Goal: Task Accomplishment & Management: Manage account settings

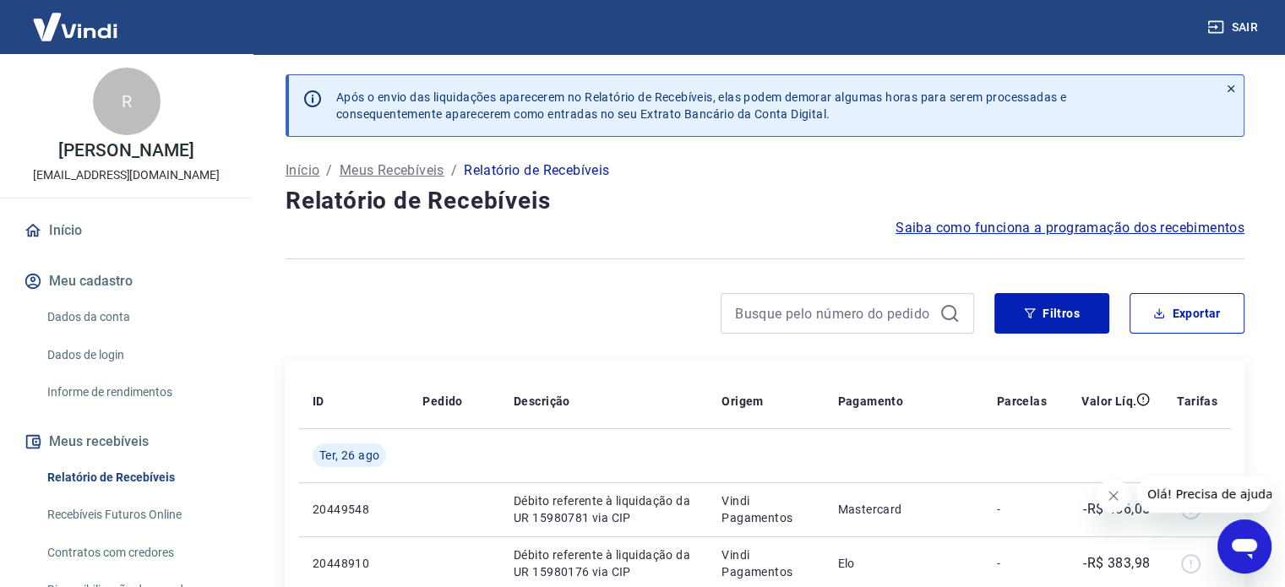
click at [1109, 494] on icon "Fechar mensagem da empresa" at bounding box center [1114, 496] width 14 height 14
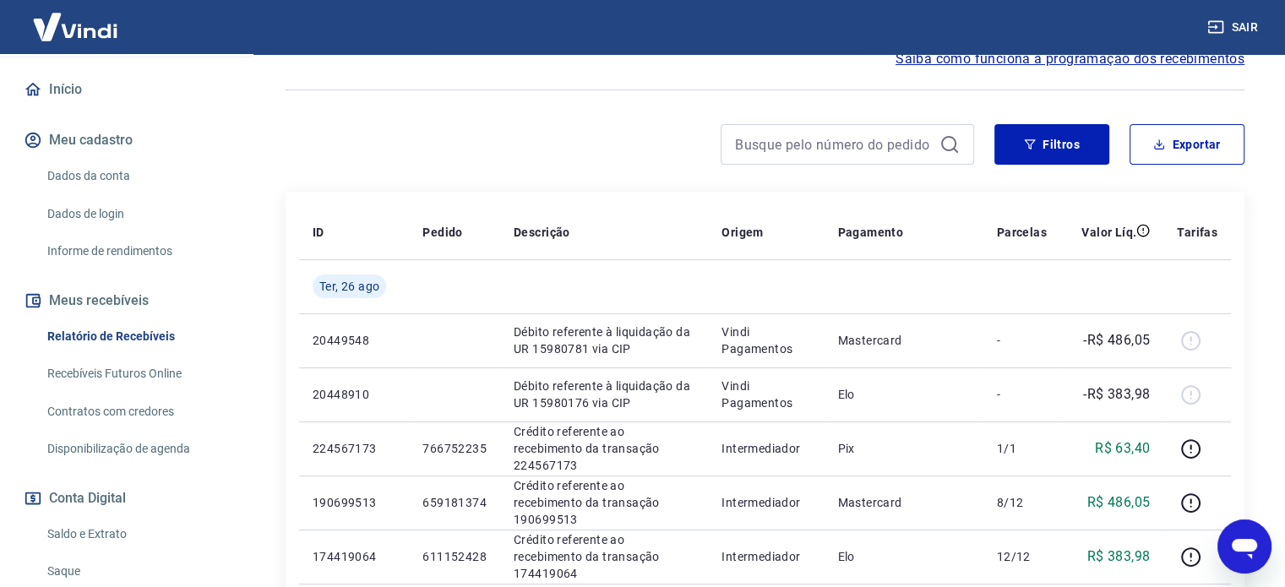
scroll to position [169, 0]
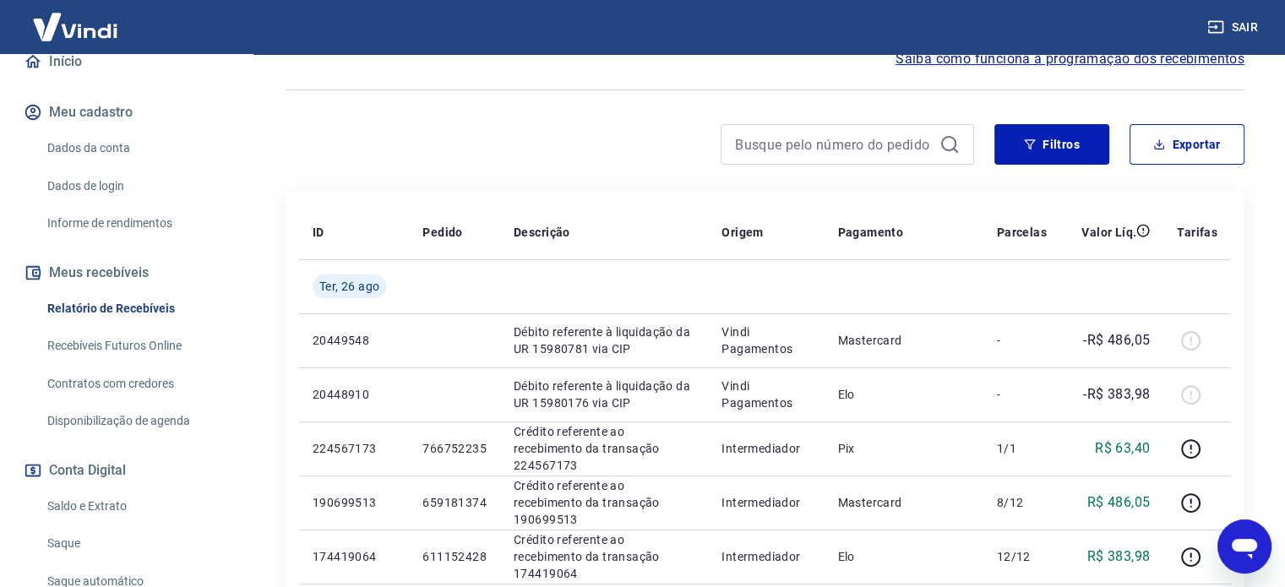
drag, startPoint x: 120, startPoint y: 513, endPoint x: 248, endPoint y: 400, distance: 171.2
click at [120, 513] on link "Saldo e Extrato" at bounding box center [137, 506] width 192 height 35
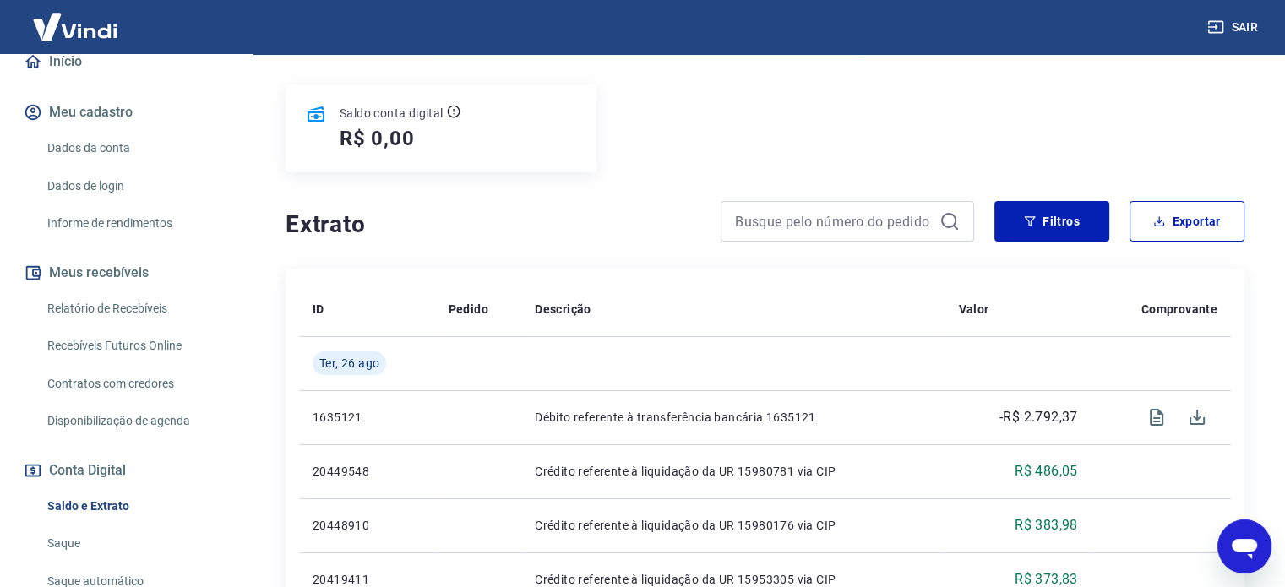
scroll to position [84, 0]
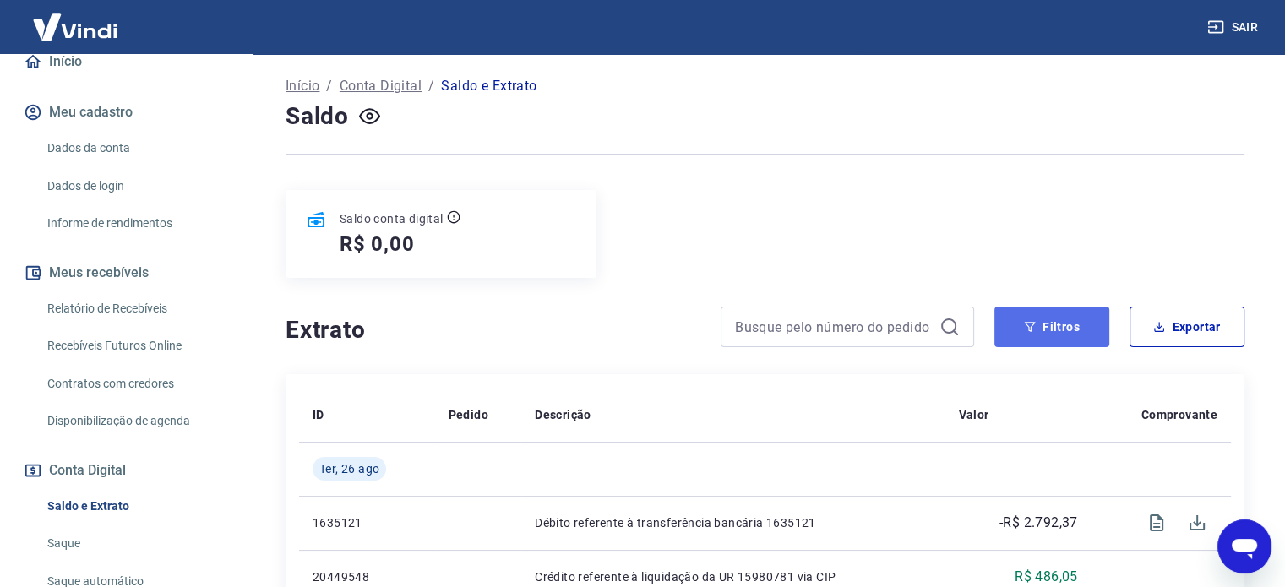
click at [1021, 318] on button "Filtros" at bounding box center [1051, 327] width 115 height 41
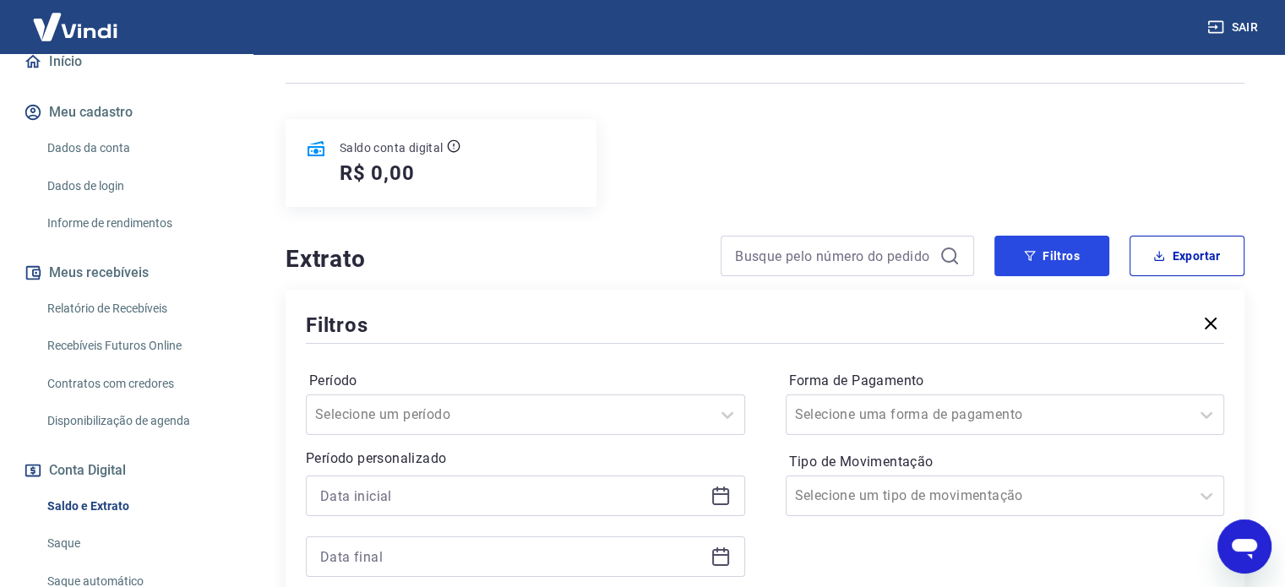
scroll to position [253, 0]
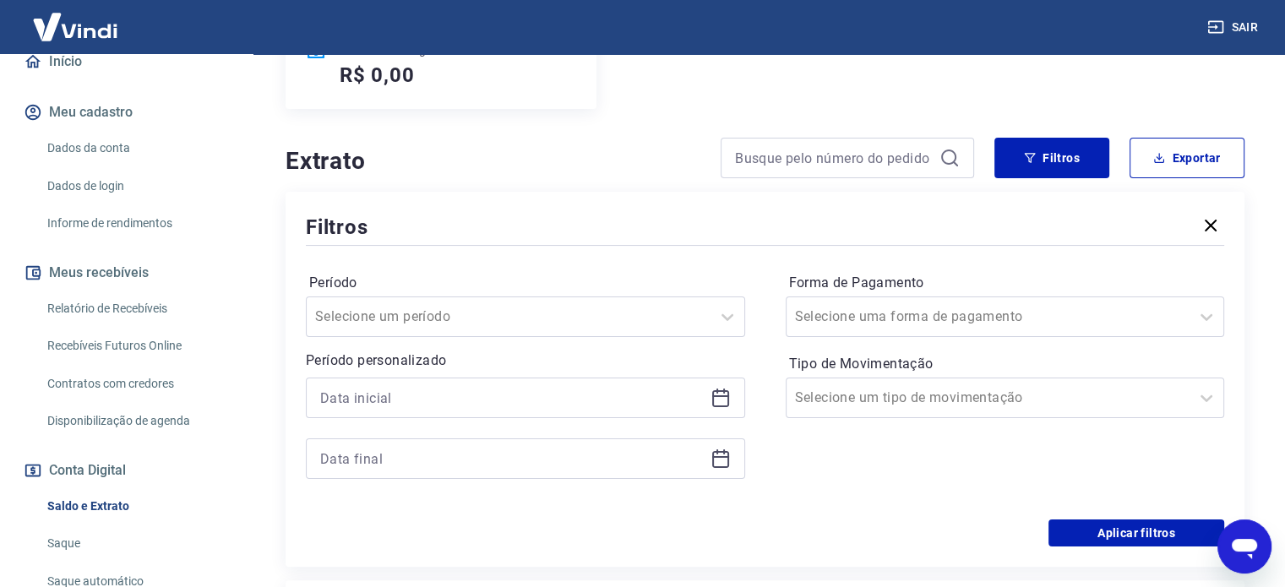
click at [371, 384] on div at bounding box center [525, 398] width 439 height 41
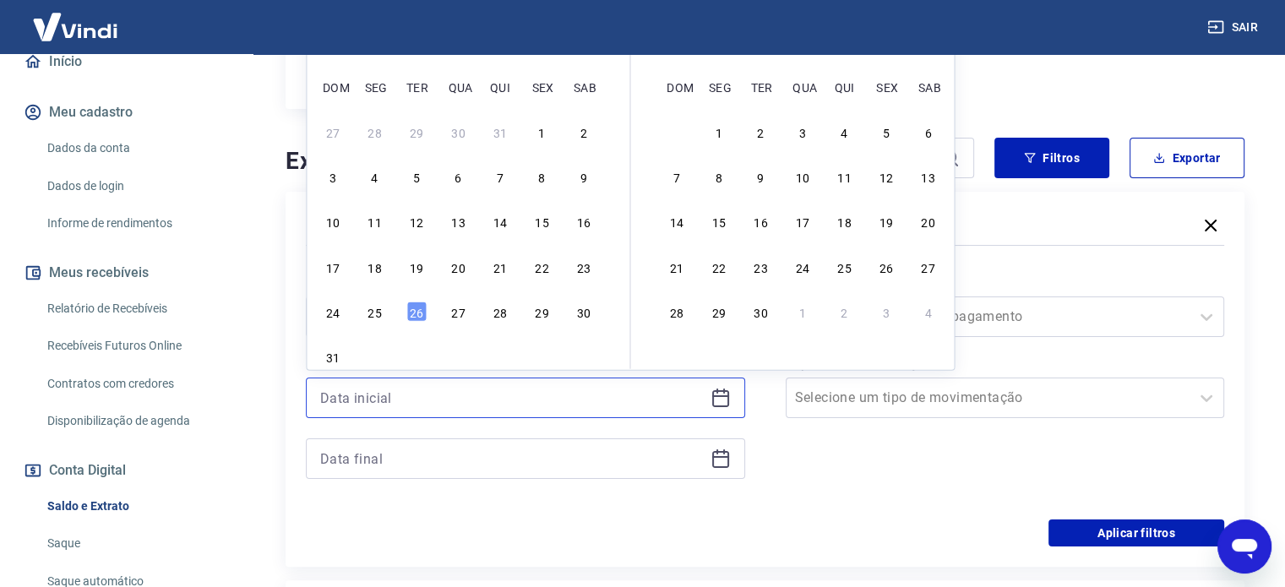
click at [379, 392] on input at bounding box center [512, 397] width 384 height 25
click at [385, 306] on div "24 25 26 27 28 29 30" at bounding box center [457, 311] width 275 height 25
click at [379, 307] on div "25" at bounding box center [375, 312] width 20 height 20
type input "[DATE]"
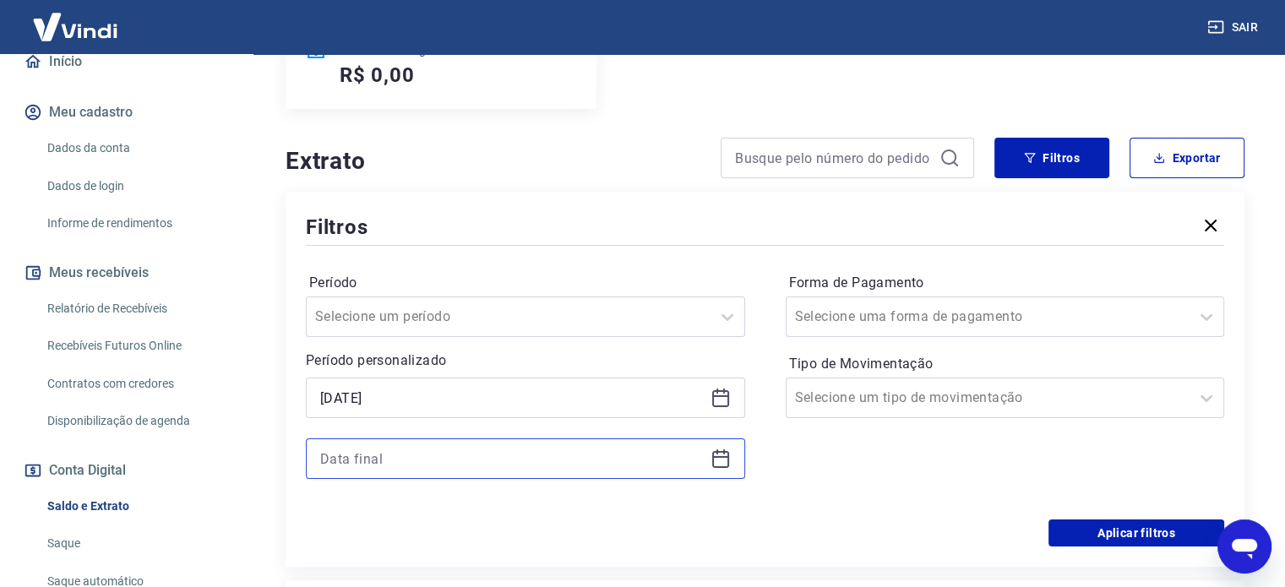
click at [419, 463] on input at bounding box center [512, 458] width 384 height 25
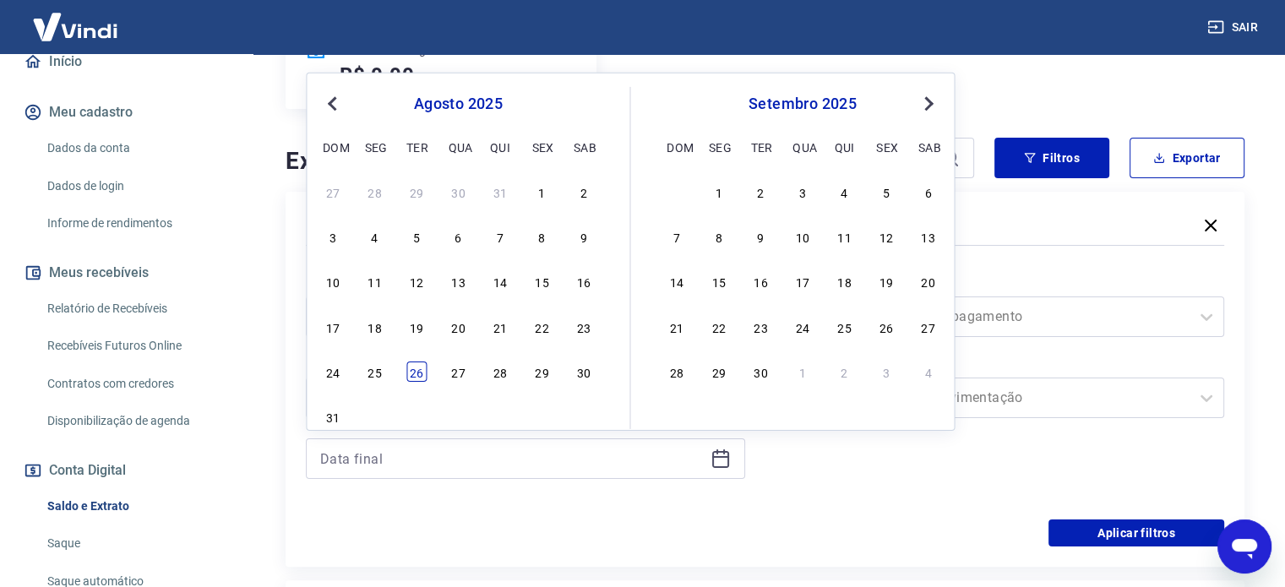
click at [407, 362] on div "26" at bounding box center [416, 372] width 20 height 20
type input "[DATE]"
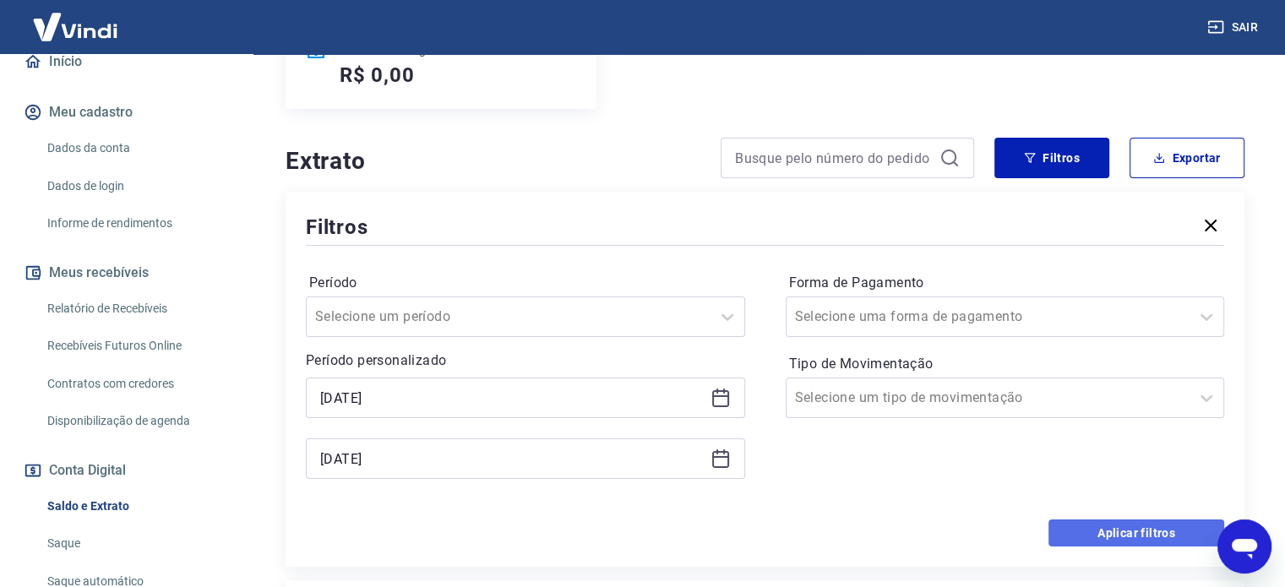
click at [1098, 539] on button "Aplicar filtros" at bounding box center [1137, 533] width 176 height 27
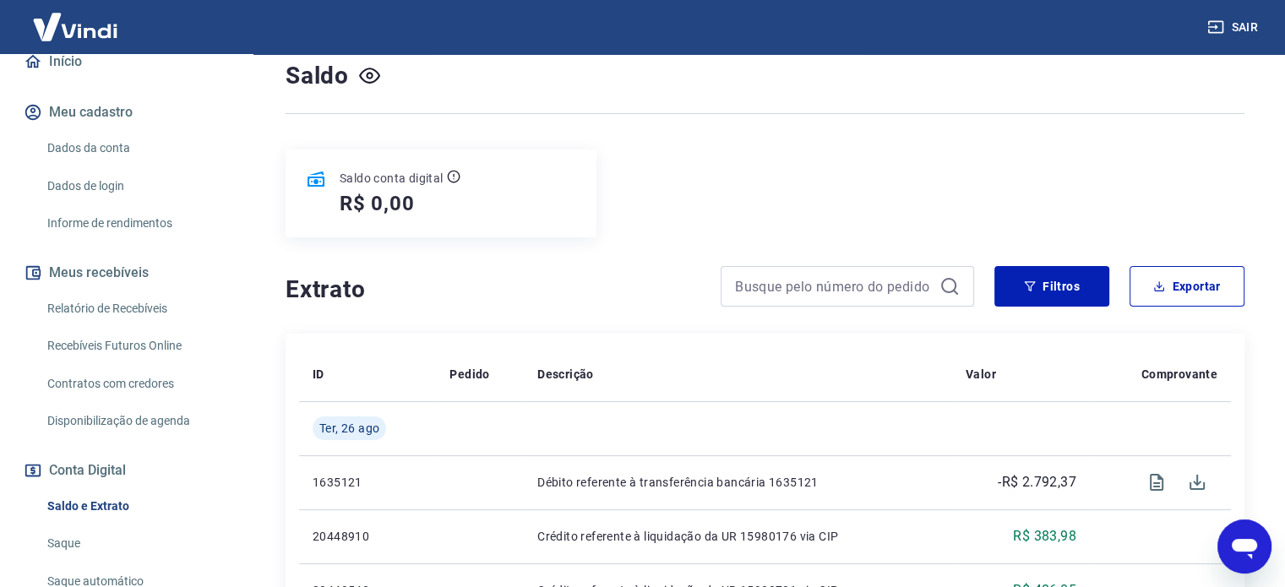
scroll to position [84, 0]
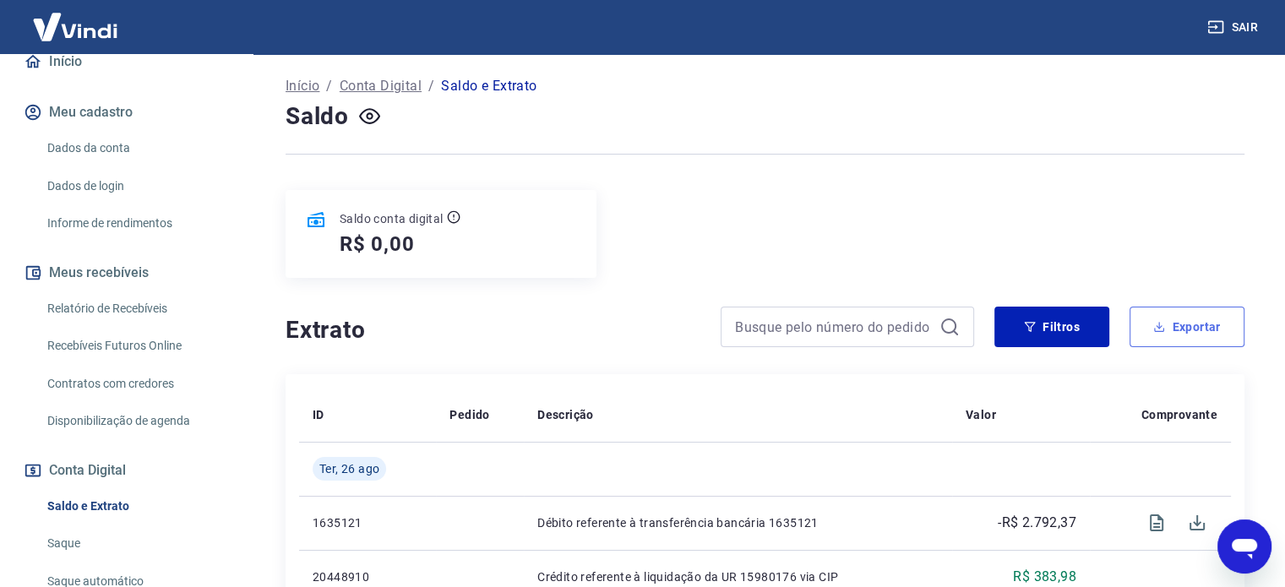
click at [1190, 341] on button "Exportar" at bounding box center [1187, 327] width 115 height 41
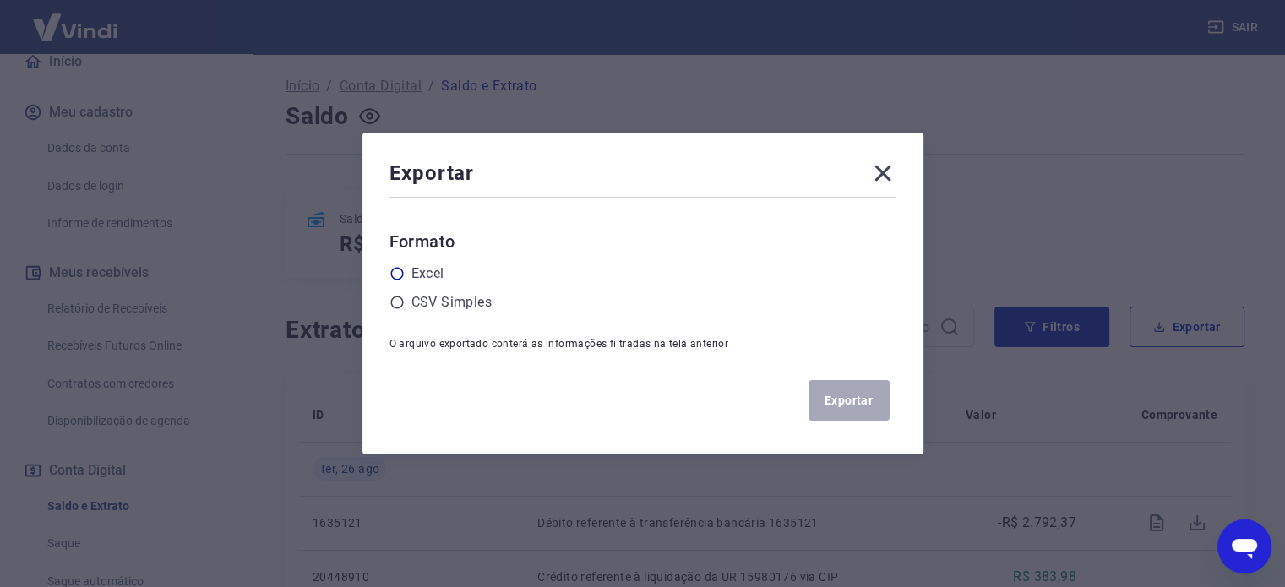
click at [413, 275] on div "Excel" at bounding box center [643, 274] width 507 height 20
click at [896, 168] on icon at bounding box center [882, 173] width 27 height 27
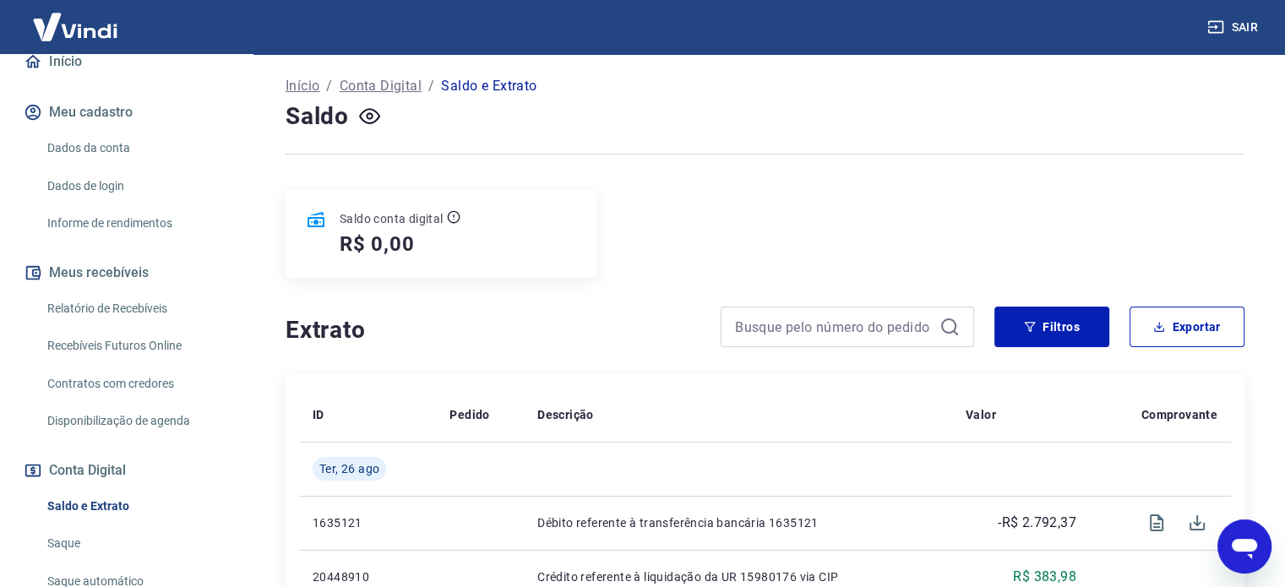
click at [137, 308] on div "Relatório de Recebíveis" at bounding box center [137, 308] width 192 height 35
click at [142, 313] on link "Relatório de Recebíveis" at bounding box center [137, 308] width 192 height 35
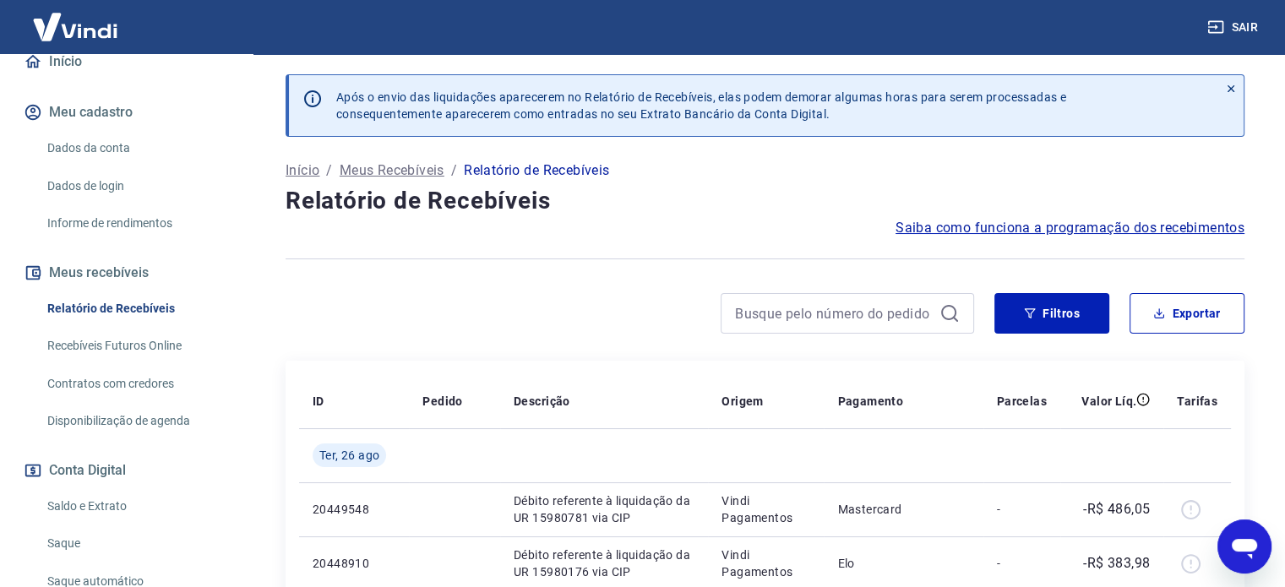
click at [1032, 310] on icon "button" at bounding box center [1030, 314] width 12 height 12
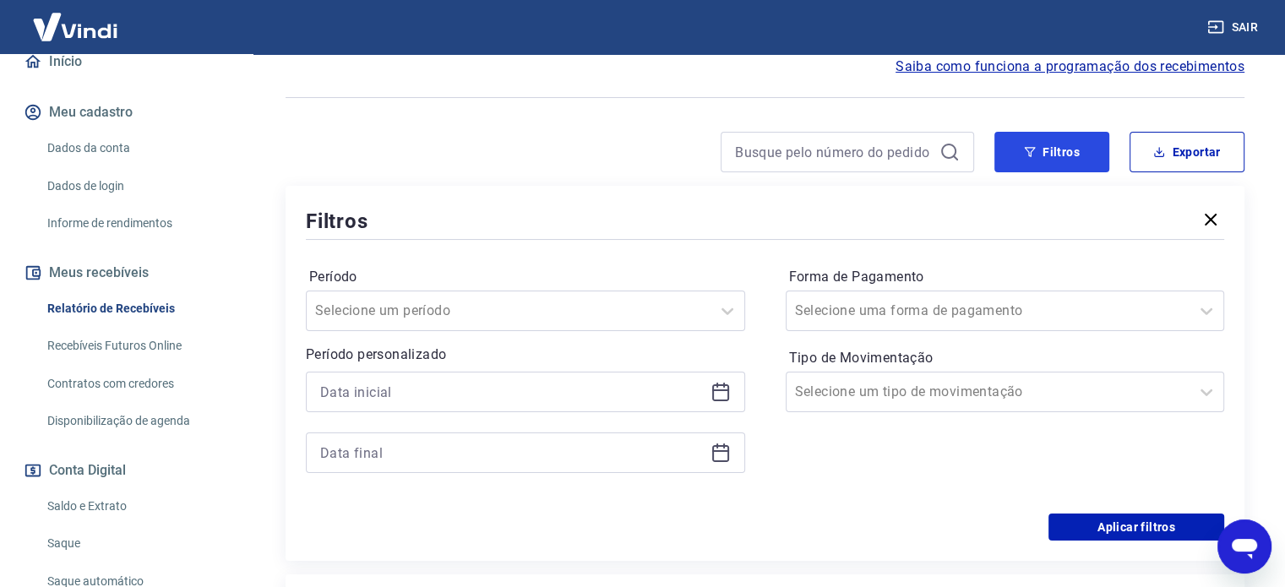
scroll to position [169, 0]
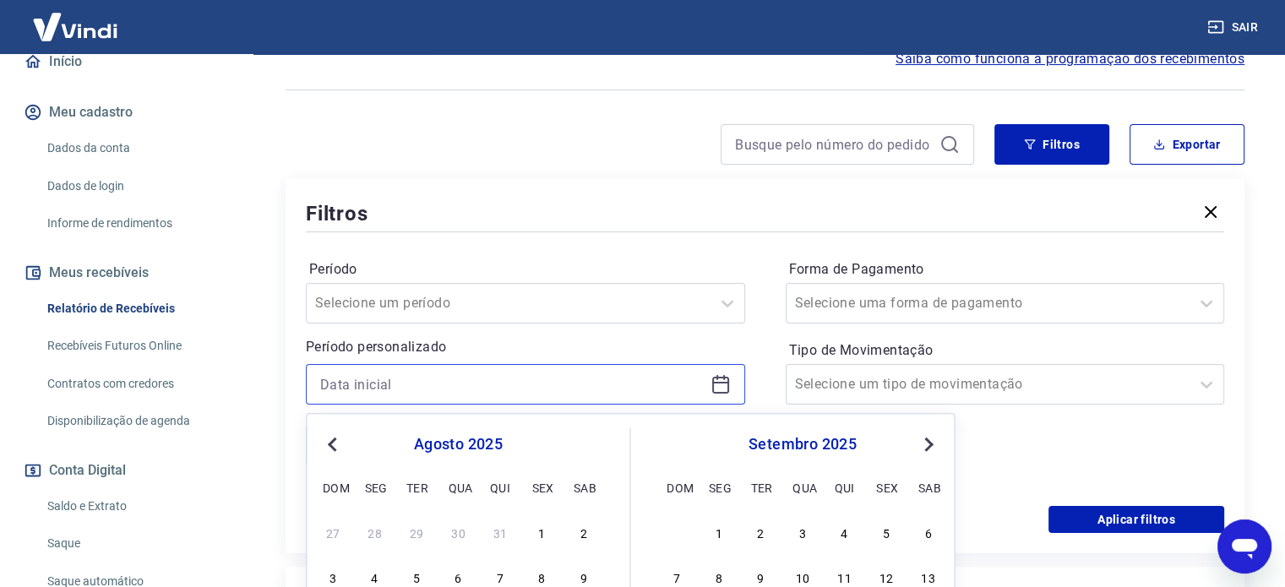
click at [381, 372] on input at bounding box center [512, 384] width 384 height 25
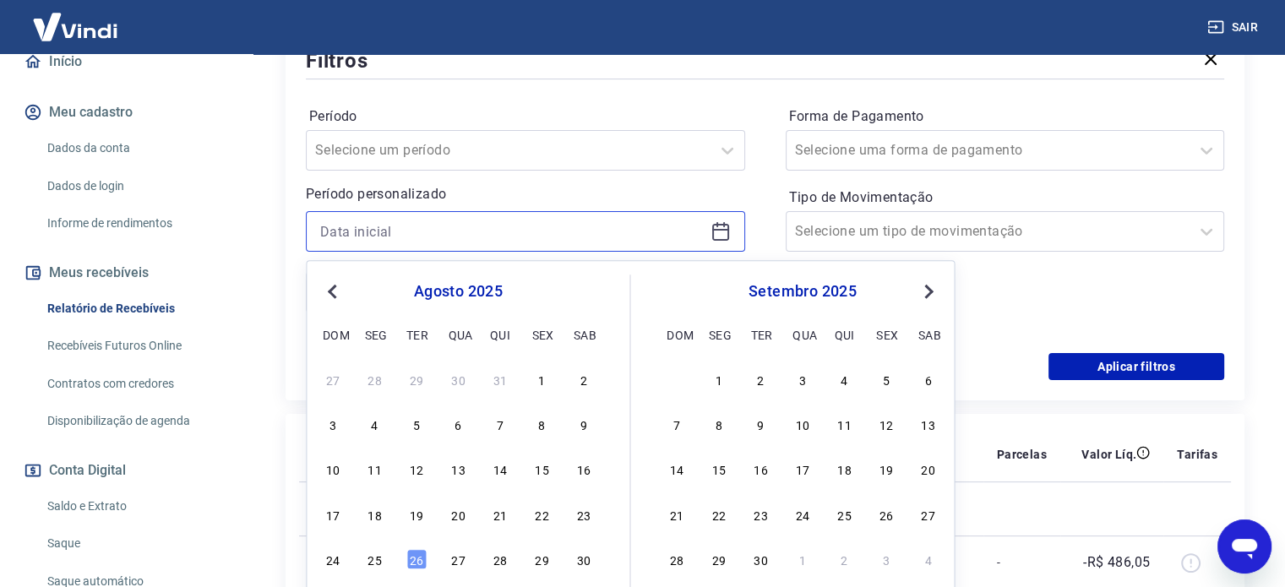
scroll to position [338, 0]
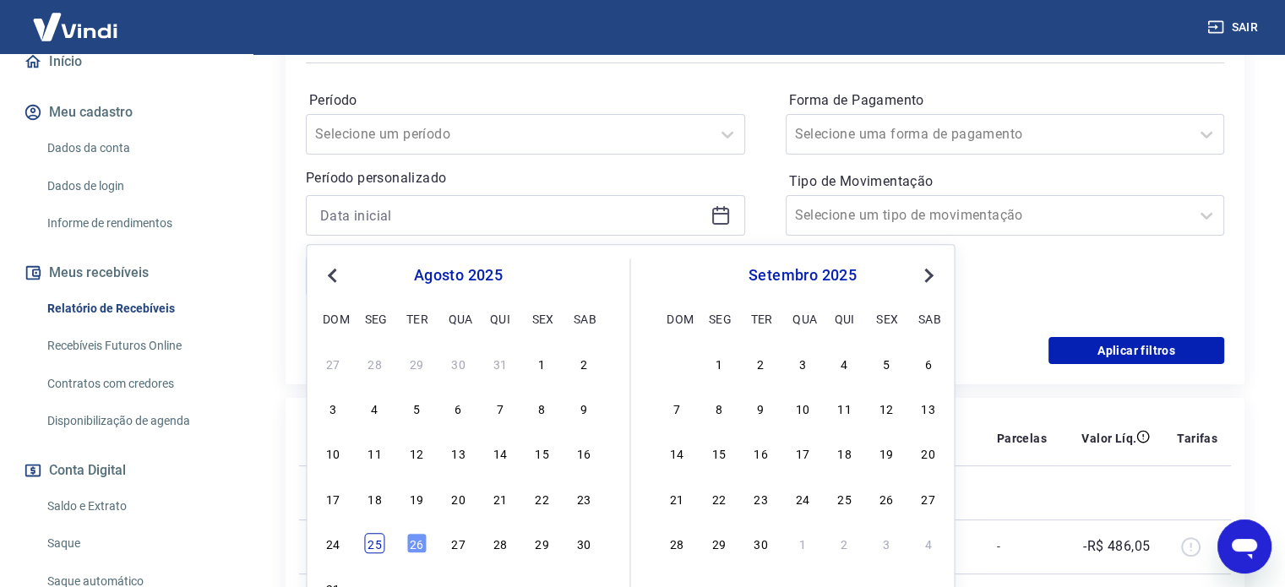
click at [376, 543] on div "25" at bounding box center [375, 543] width 20 height 20
type input "[DATE]"
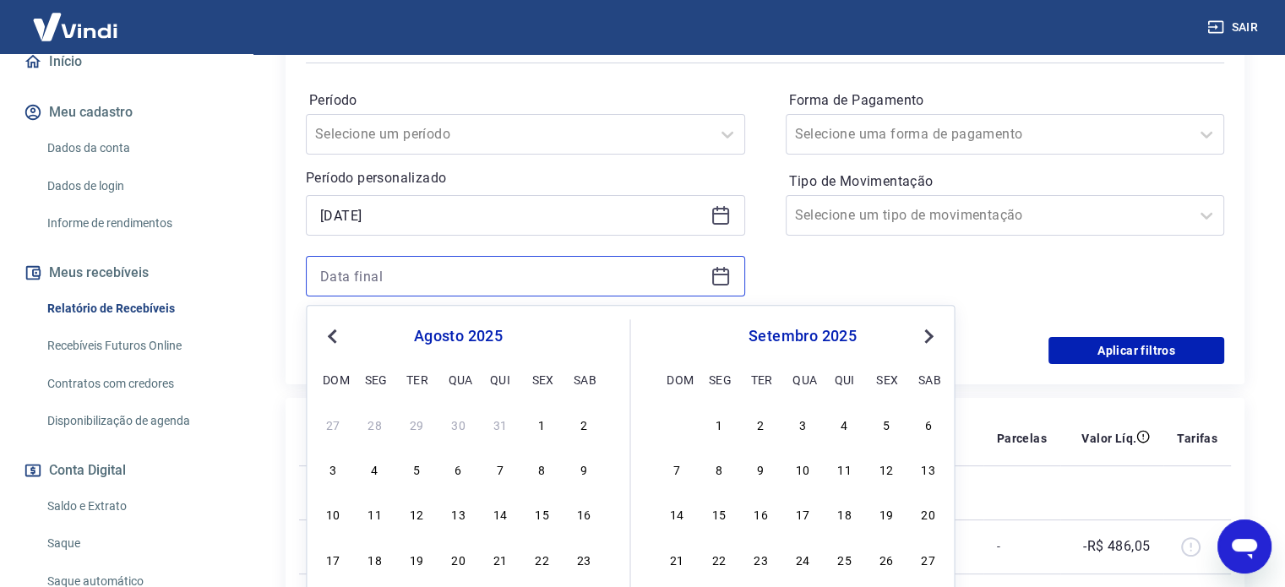
click at [449, 276] on input at bounding box center [512, 276] width 384 height 25
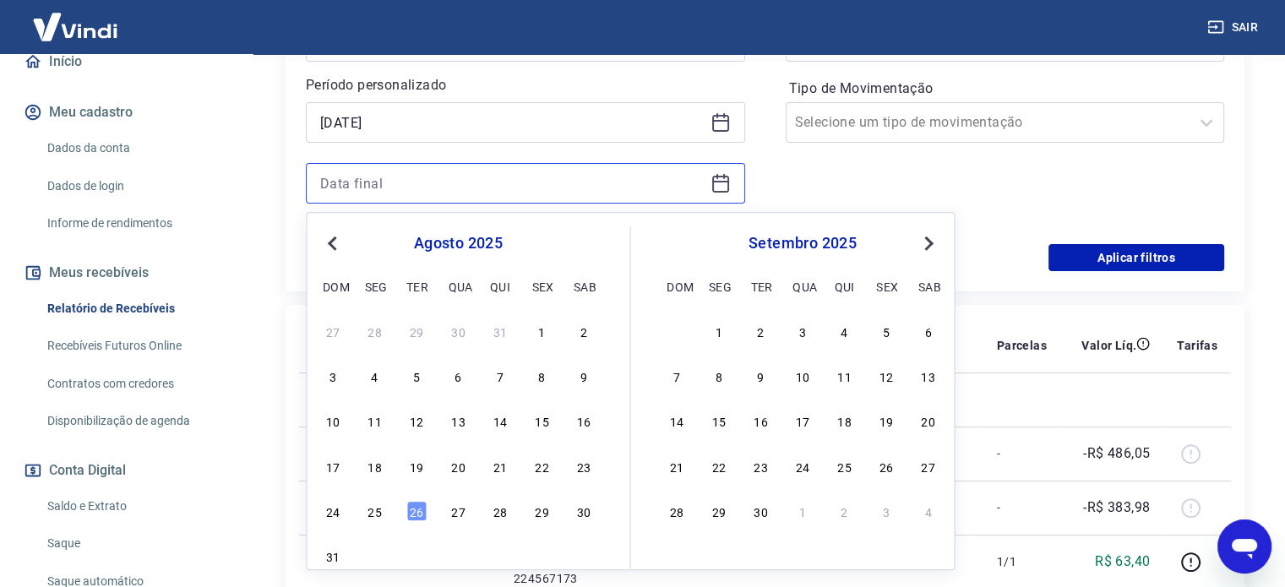
scroll to position [507, 0]
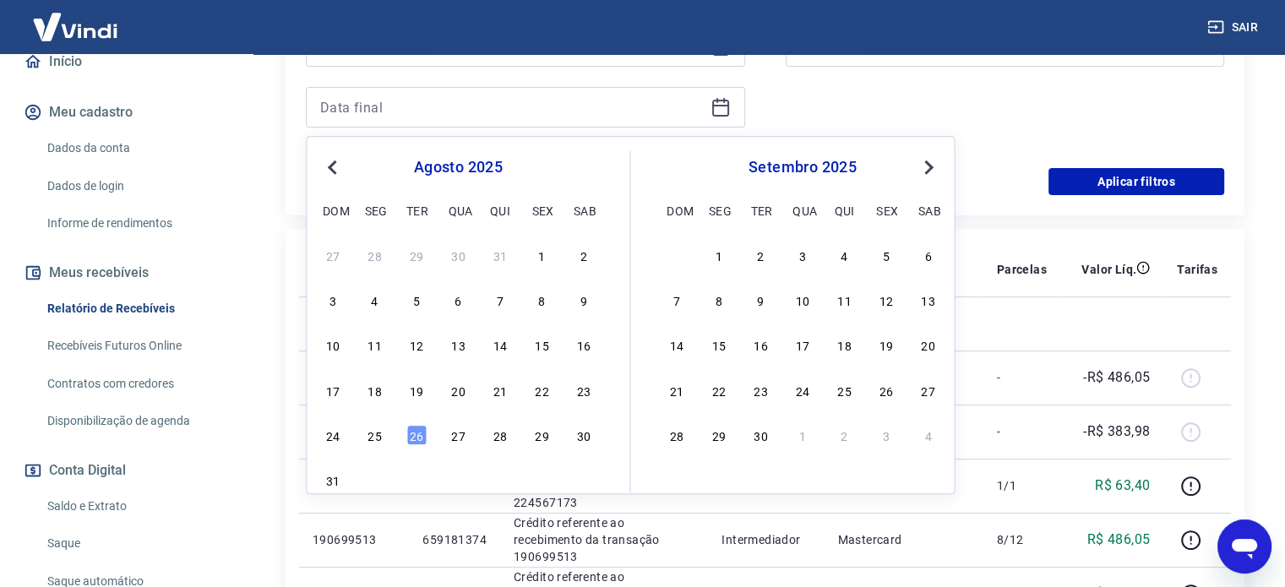
click at [402, 429] on div "24 25 26 27 28 29 30" at bounding box center [457, 435] width 275 height 25
click at [416, 433] on div "26" at bounding box center [416, 435] width 20 height 20
type input "[DATE]"
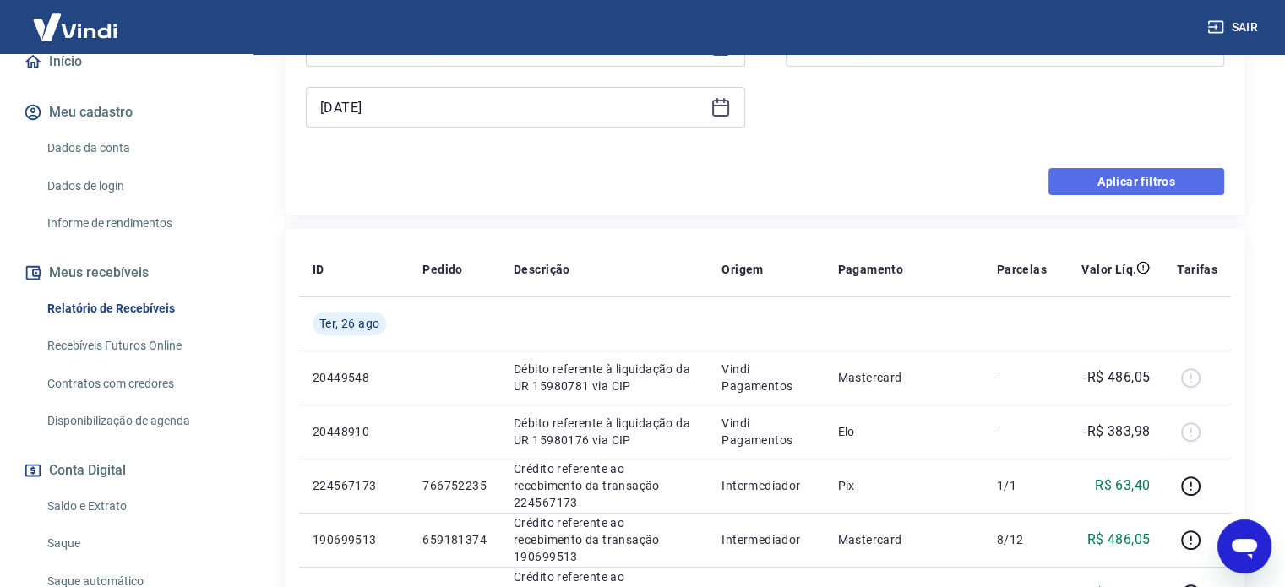
click at [1104, 181] on button "Aplicar filtros" at bounding box center [1137, 181] width 176 height 27
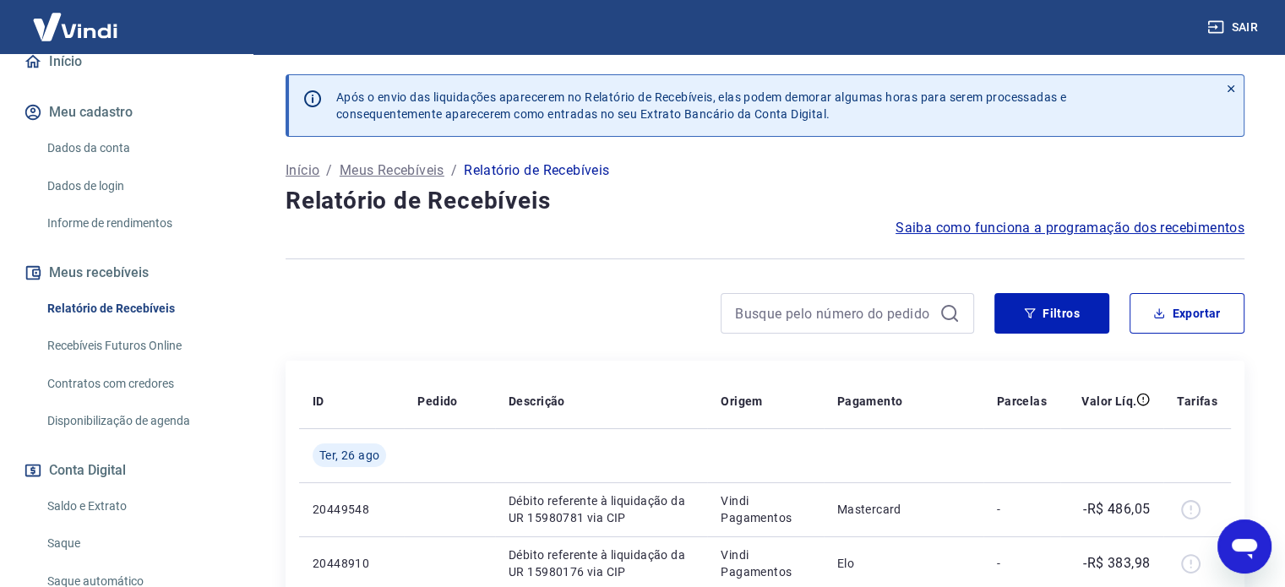
click at [1234, 87] on icon at bounding box center [1231, 89] width 12 height 12
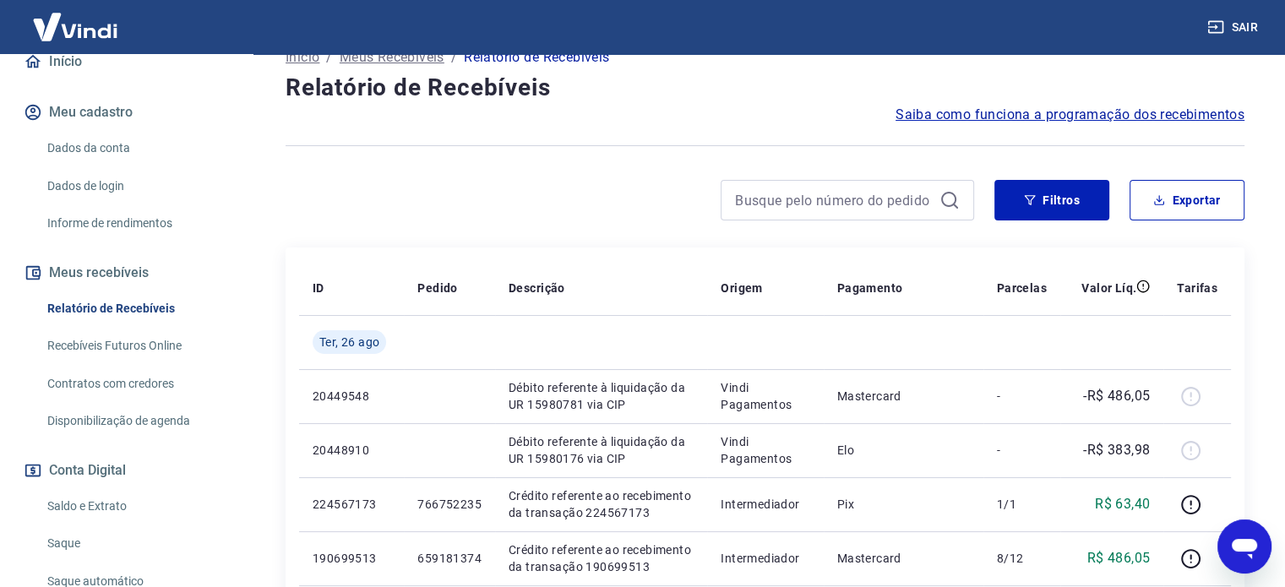
scroll to position [84, 0]
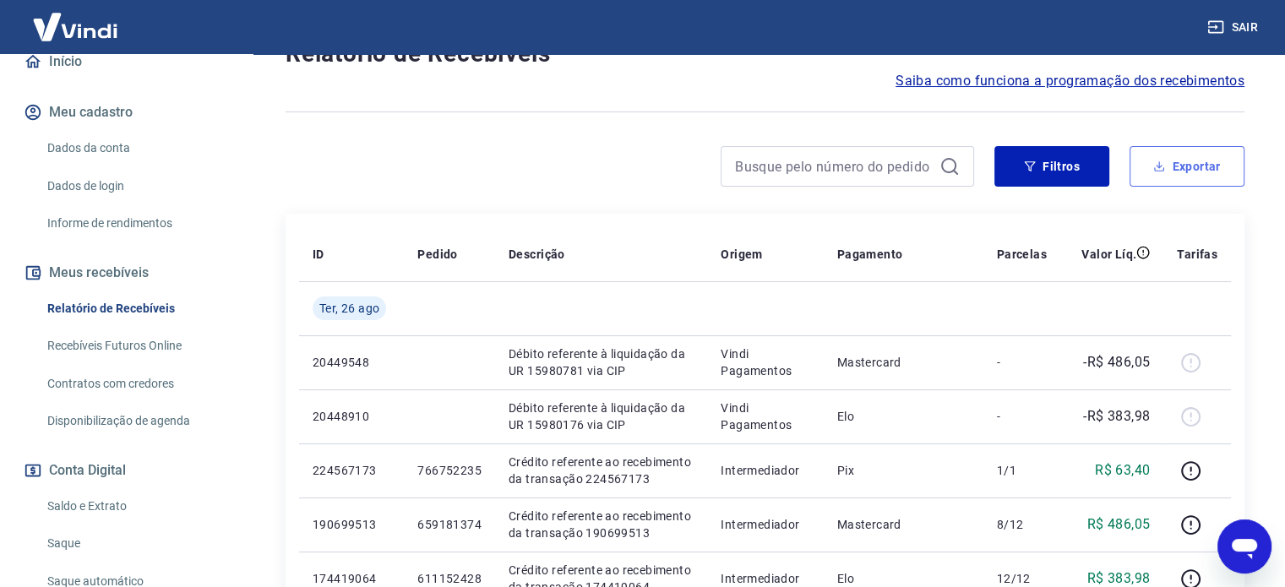
click at [1190, 158] on button "Exportar" at bounding box center [1187, 166] width 115 height 41
type input "[DATE]"
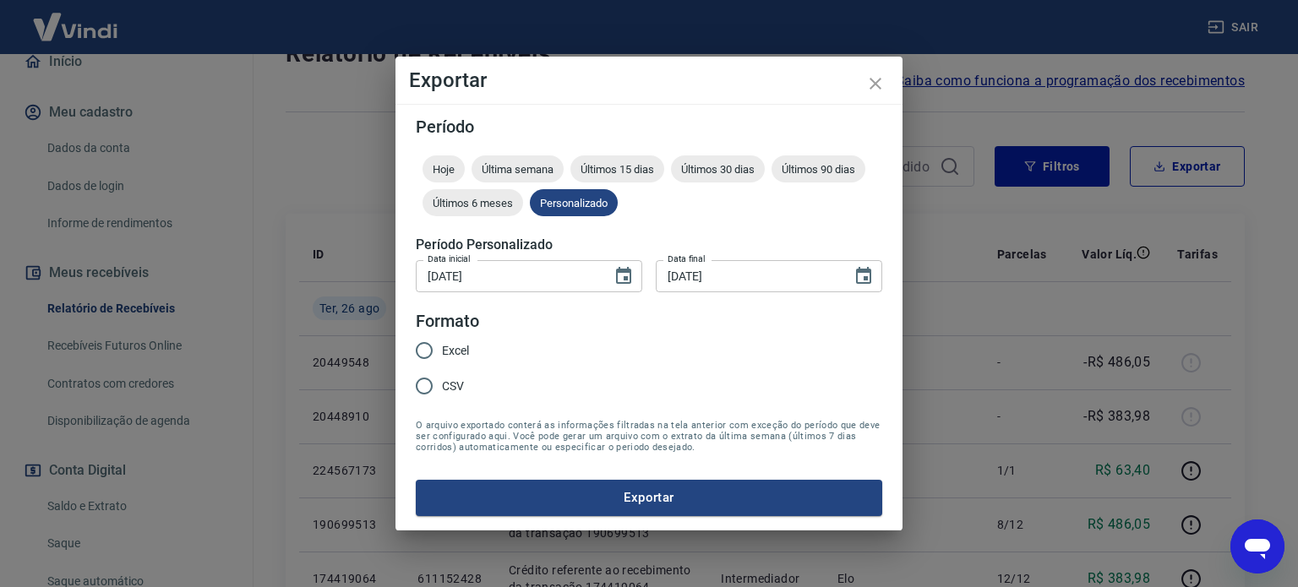
click at [433, 343] on input "Excel" at bounding box center [423, 350] width 35 height 35
radio input "true"
click at [537, 488] on button "Exportar" at bounding box center [649, 497] width 466 height 35
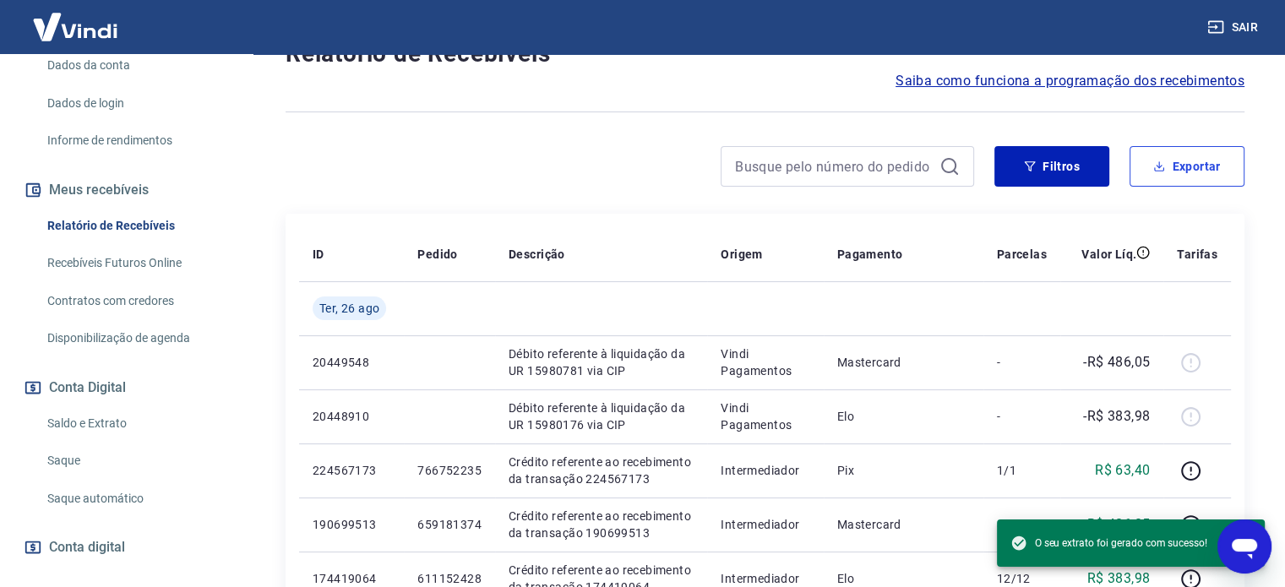
scroll to position [253, 0]
click at [150, 428] on link "Saldo e Extrato" at bounding box center [137, 422] width 192 height 35
